Goal: Task Accomplishment & Management: Manage account settings

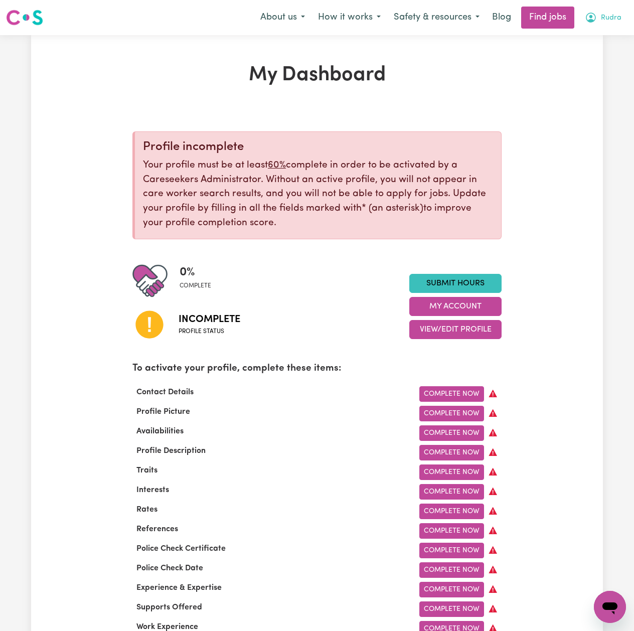
click at [605, 20] on span "Rudra" at bounding box center [611, 18] width 21 height 11
click at [602, 75] on link "Logout" at bounding box center [588, 76] width 79 height 19
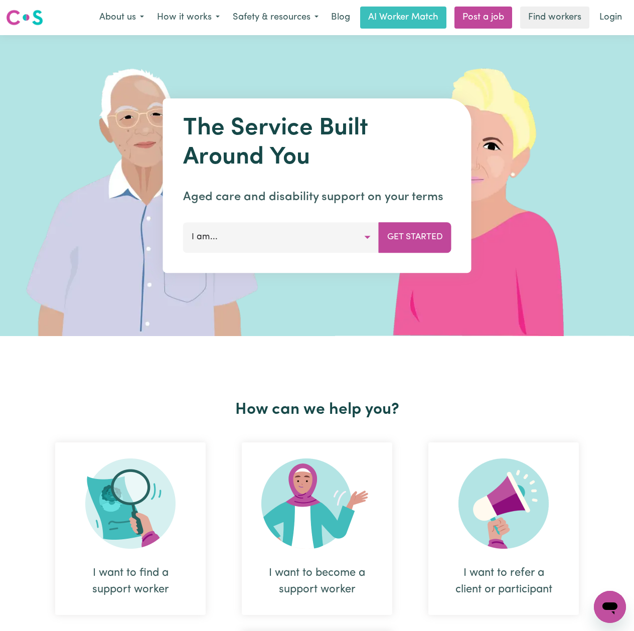
click at [632, 22] on div "Menu About us How it works Safety & resources Blog AI Worker Match Post a job F…" at bounding box center [317, 17] width 634 height 23
click at [614, 19] on link "Login" at bounding box center [611, 18] width 35 height 22
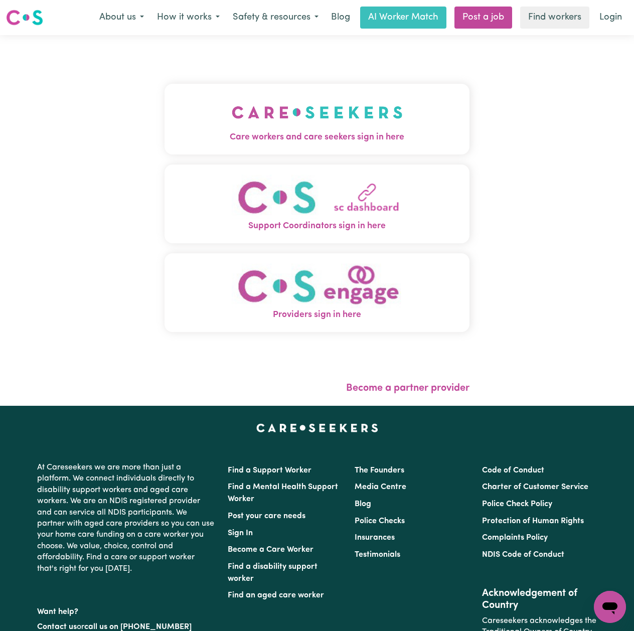
click at [165, 146] on button "Care workers and care seekers sign in here" at bounding box center [317, 119] width 305 height 70
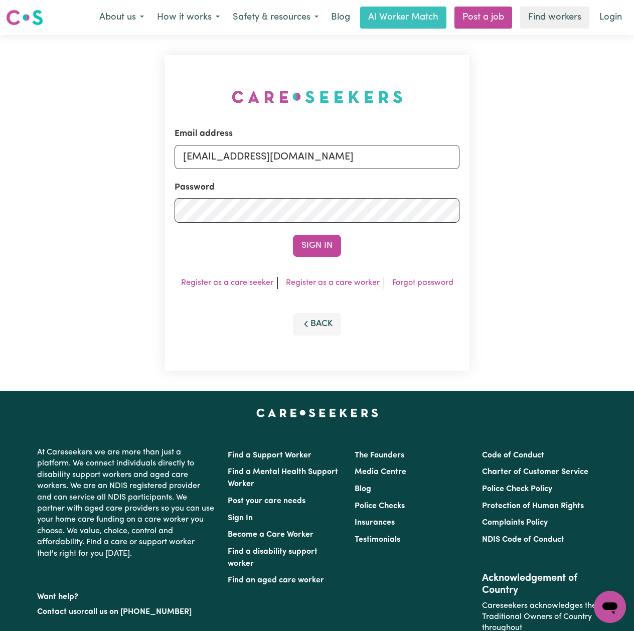
click at [280, 175] on form "Email address [EMAIL_ADDRESS][DOMAIN_NAME] Password Sign In" at bounding box center [317, 191] width 285 height 129
drag, startPoint x: 269, startPoint y: 151, endPoint x: 268, endPoint y: 167, distance: 16.6
click at [269, 151] on input "[EMAIL_ADDRESS][DOMAIN_NAME]" at bounding box center [317, 157] width 285 height 24
drag, startPoint x: 236, startPoint y: 159, endPoint x: 468, endPoint y: 168, distance: 232.5
click at [468, 168] on div "Email address Superuser~[EMAIL_ADDRESS][DOMAIN_NAME] Password Sign In Register …" at bounding box center [317, 213] width 305 height 316
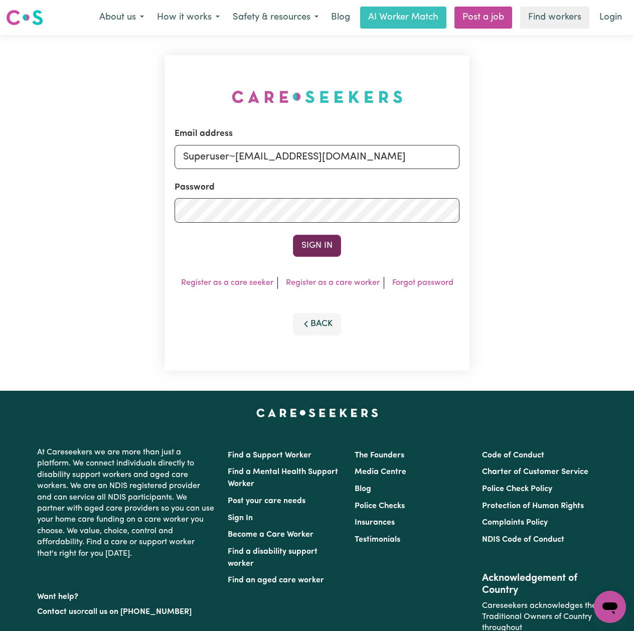
type input "Superuser~[EMAIL_ADDRESS][DOMAIN_NAME]"
click at [304, 250] on button "Sign In" at bounding box center [317, 246] width 48 height 22
